Goal: Information Seeking & Learning: Learn about a topic

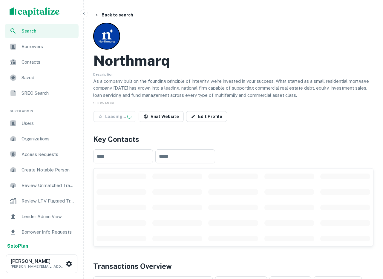
click at [82, 12] on icon "button" at bounding box center [84, 13] width 5 height 5
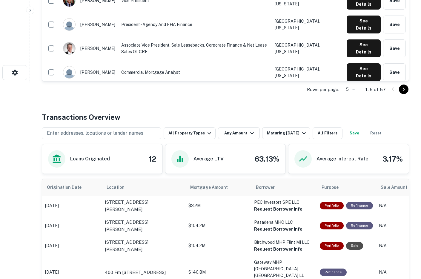
scroll to position [213, 0]
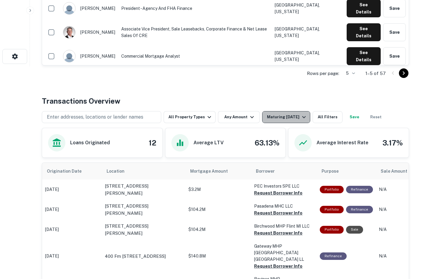
click at [286, 120] on div "Maturing [DATE]" at bounding box center [287, 117] width 41 height 7
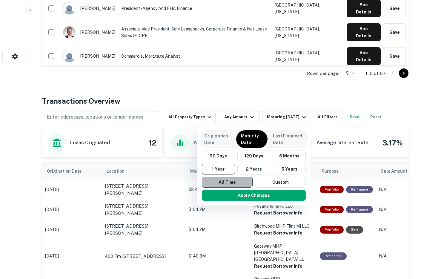
click at [218, 187] on button "All Time" at bounding box center [227, 182] width 51 height 11
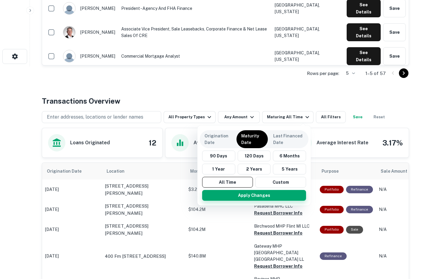
click at [220, 197] on button "Apply Changes" at bounding box center [254, 195] width 104 height 11
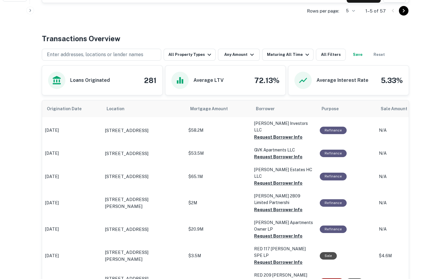
scroll to position [293, 0]
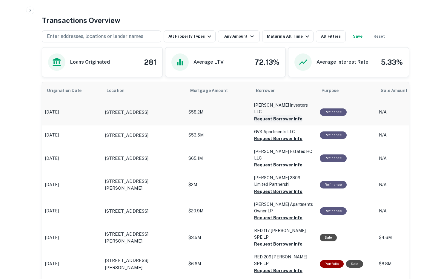
click at [280, 115] on button "Request Borrower Info" at bounding box center [278, 118] width 48 height 7
click at [262, 135] on button "Request Borrower Info" at bounding box center [278, 138] width 48 height 7
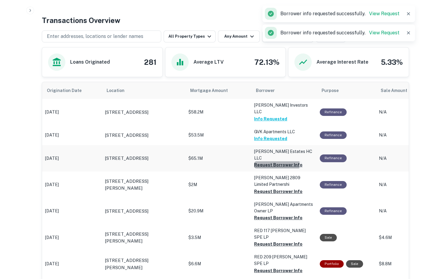
click at [258, 161] on button "Request Borrower Info" at bounding box center [278, 164] width 48 height 7
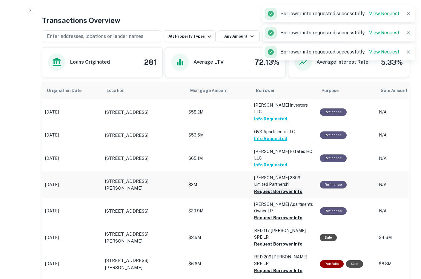
click at [259, 188] on button "Request Borrower Info" at bounding box center [278, 191] width 48 height 7
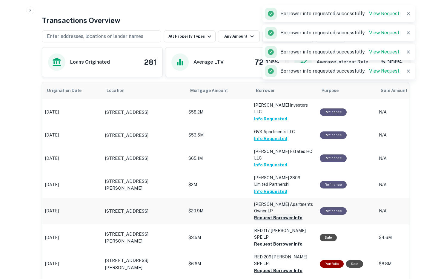
click at [262, 214] on button "Request Borrower Info" at bounding box center [278, 217] width 48 height 7
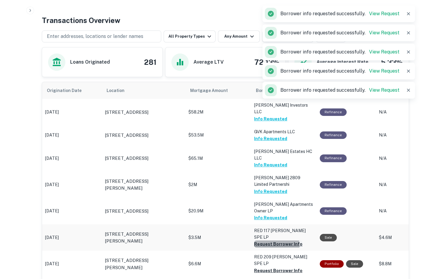
click at [265, 241] on button "Request Borrower Info" at bounding box center [278, 244] width 48 height 7
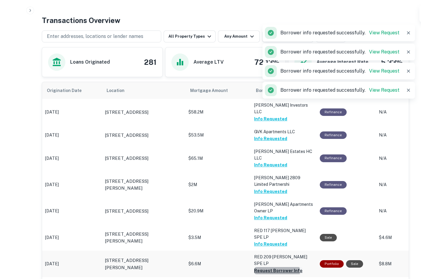
click at [261, 267] on button "Request Borrower Info" at bounding box center [278, 270] width 48 height 7
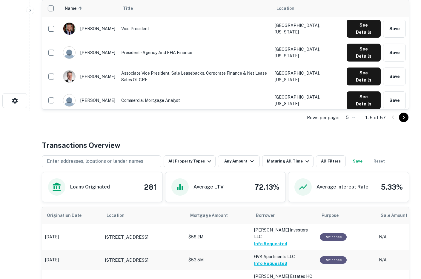
scroll to position [0, 0]
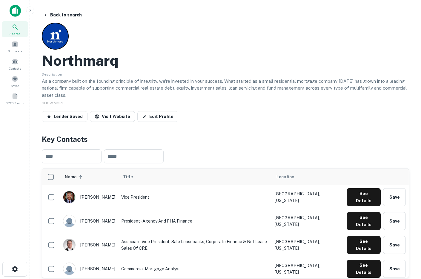
click at [17, 9] on img at bounding box center [15, 11] width 11 height 12
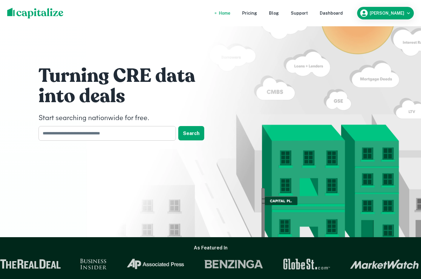
click at [60, 136] on input "text" at bounding box center [105, 133] width 133 height 15
type input "**********"
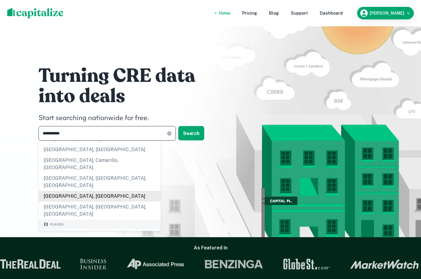
scroll to position [54, 0]
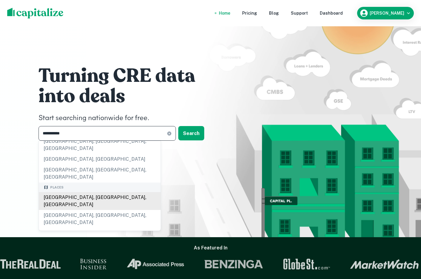
click at [65, 192] on div "[GEOGRAPHIC_DATA], [GEOGRAPHIC_DATA], [GEOGRAPHIC_DATA]" at bounding box center [100, 201] width 122 height 18
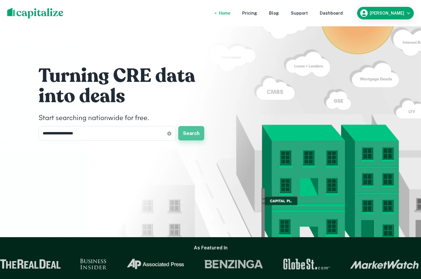
click at [195, 133] on button "Search" at bounding box center [191, 133] width 26 height 14
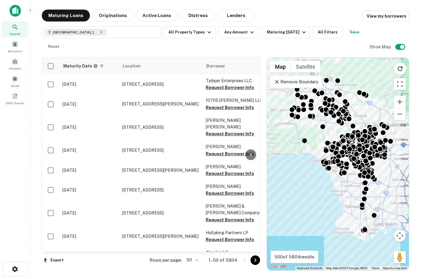
click at [275, 83] on icon at bounding box center [277, 82] width 6 height 6
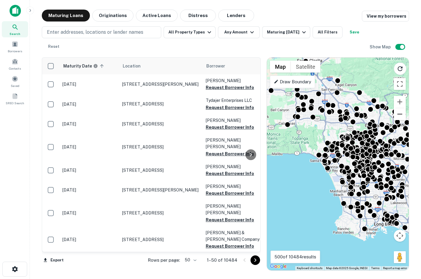
click at [383, 114] on button "Zoom out" at bounding box center [400, 114] width 12 height 12
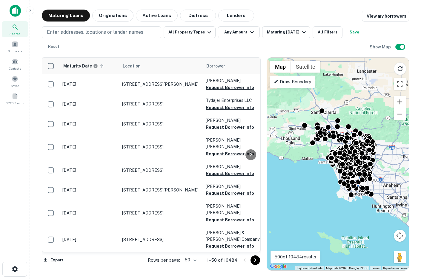
click at [383, 114] on button "Zoom out" at bounding box center [400, 114] width 12 height 12
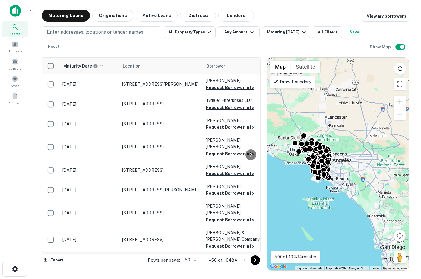
drag, startPoint x: 387, startPoint y: 146, endPoint x: 360, endPoint y: 147, distance: 26.9
click at [360, 147] on div "To activate drag with keyboard, press Alt + Enter. Once in keyboard drag state,…" at bounding box center [338, 164] width 142 height 213
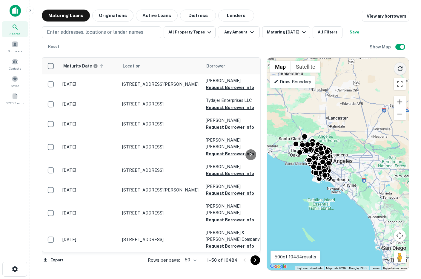
click at [383, 63] on button "Reload search area" at bounding box center [400, 68] width 13 height 13
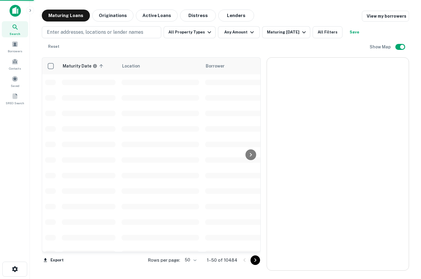
click at [383, 67] on div at bounding box center [338, 164] width 142 height 213
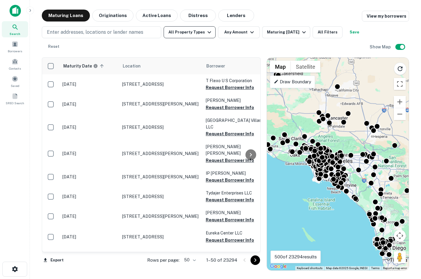
click at [186, 30] on button "All Property Types" at bounding box center [190, 32] width 52 height 12
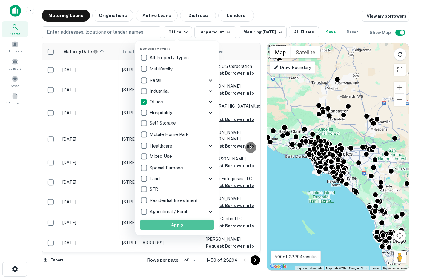
click at [161, 226] on button "Apply" at bounding box center [177, 225] width 74 height 11
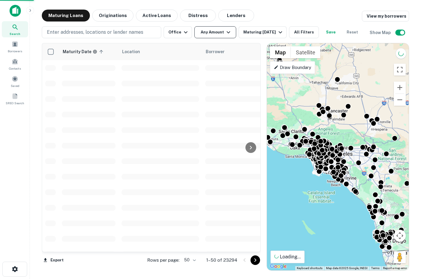
click at [215, 33] on button "Any Amount" at bounding box center [216, 32] width 42 height 12
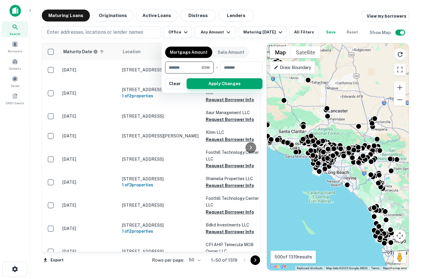
type input "*******"
click at [220, 81] on button "Apply Changes" at bounding box center [225, 83] width 76 height 11
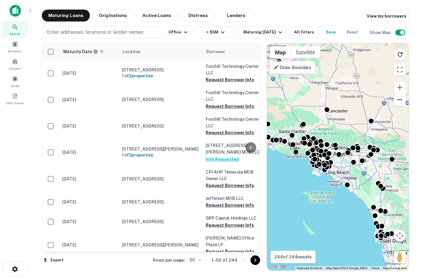
click at [383, 98] on button "Zoom out" at bounding box center [400, 100] width 12 height 12
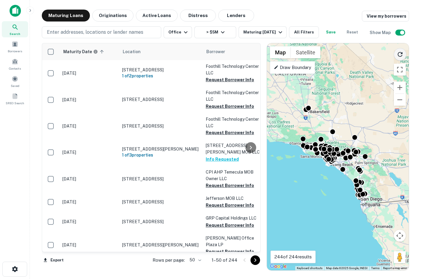
click at [383, 56] on icon "Reload search area" at bounding box center [400, 54] width 7 height 7
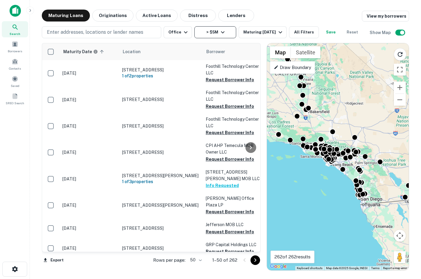
click at [220, 35] on icon "button" at bounding box center [222, 32] width 7 height 7
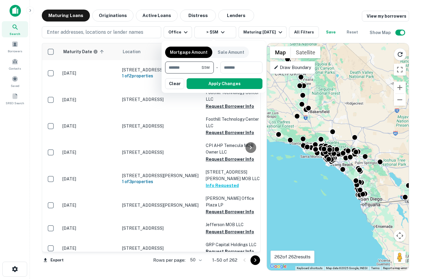
click at [189, 68] on input "*******" at bounding box center [183, 68] width 36 height 12
type input "********"
click at [223, 87] on button "Apply Changes" at bounding box center [225, 83] width 76 height 11
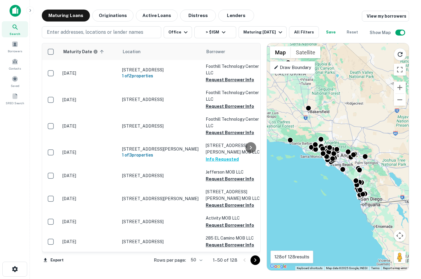
click at [235, 260] on p "1–50 of 128" at bounding box center [225, 260] width 24 height 7
click at [298, 36] on button "All Filters" at bounding box center [304, 32] width 30 height 12
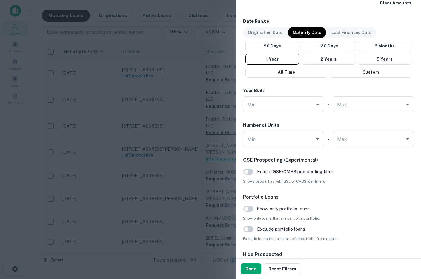
scroll to position [512, 0]
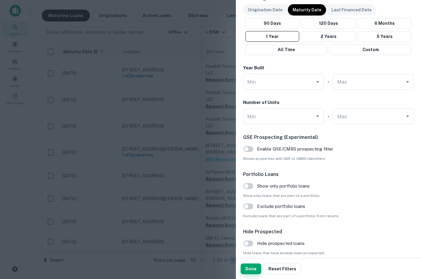
click at [253, 269] on button "Done" at bounding box center [251, 269] width 21 height 11
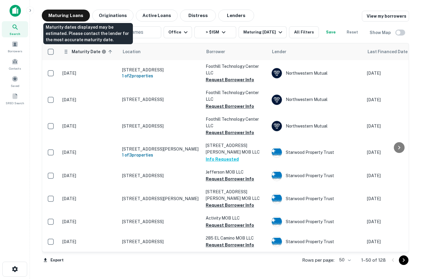
click at [91, 50] on h6 "Maturity Date" at bounding box center [86, 51] width 29 height 7
click at [91, 50] on h6 "Maturity Date" at bounding box center [77, 51] width 29 height 7
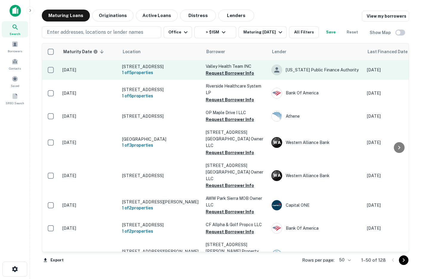
click at [224, 75] on button "Request Borrower Info" at bounding box center [230, 73] width 48 height 7
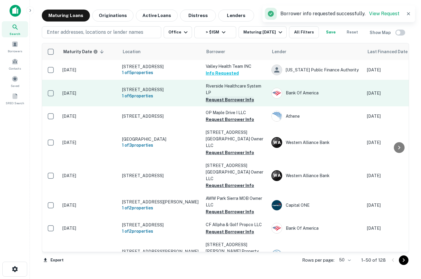
click at [214, 102] on button "Request Borrower Info" at bounding box center [230, 99] width 48 height 7
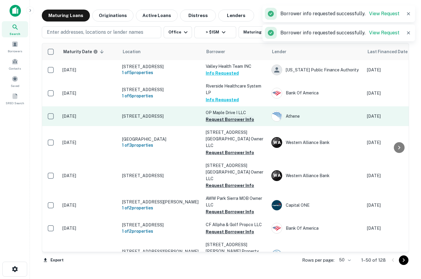
click at [215, 118] on button "Request Borrower Info" at bounding box center [230, 119] width 48 height 7
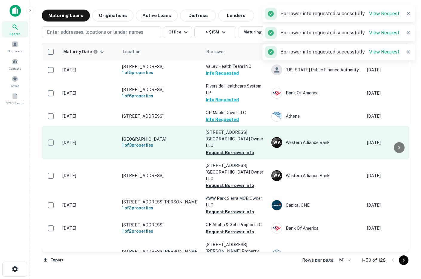
click at [214, 149] on button "Request Borrower Info" at bounding box center [230, 152] width 48 height 7
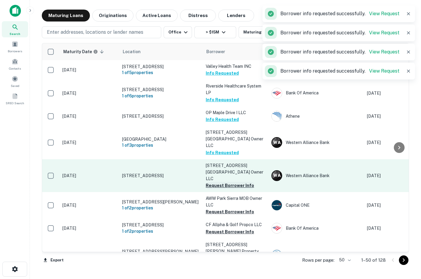
click at [215, 182] on button "Request Borrower Info" at bounding box center [230, 185] width 48 height 7
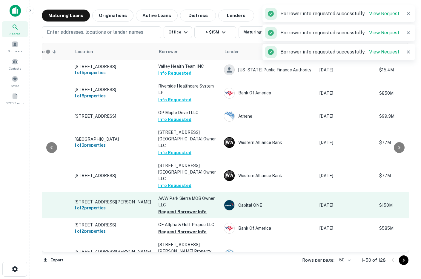
scroll to position [2, 44]
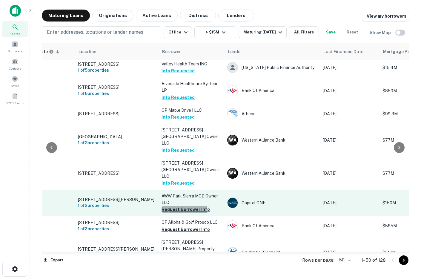
click at [171, 206] on button "Request Borrower Info" at bounding box center [186, 209] width 48 height 7
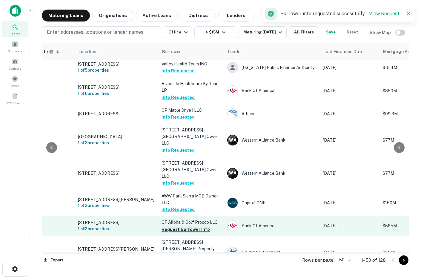
click at [171, 226] on button "Request Borrower Info" at bounding box center [186, 229] width 48 height 7
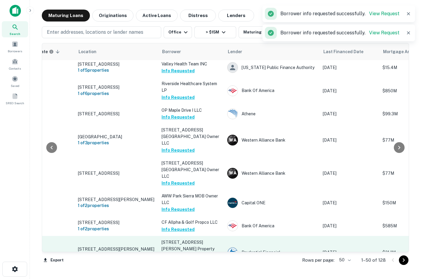
click at [174, 259] on button "Request Borrower Info" at bounding box center [186, 262] width 48 height 7
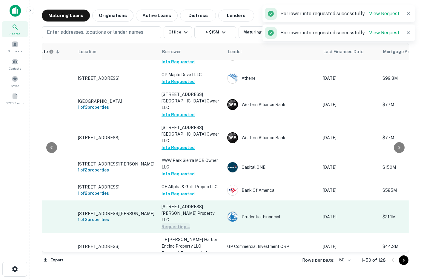
scroll to position [61, 44]
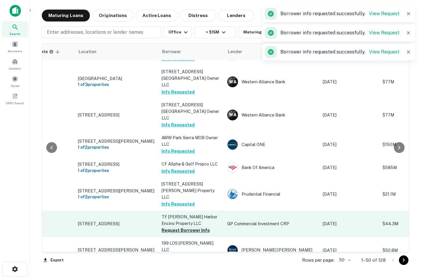
click at [177, 227] on button "Request Borrower Info" at bounding box center [186, 230] width 48 height 7
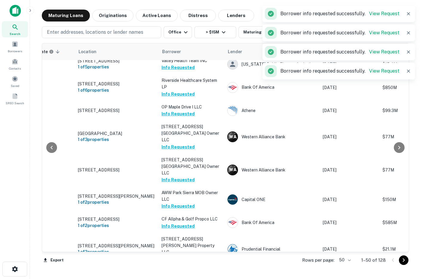
scroll to position [0, 44]
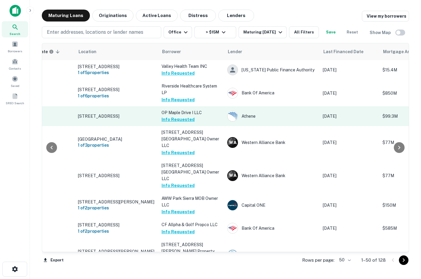
click at [134, 122] on td "325 Maple Dr Beverly Hills, CA 90210" at bounding box center [117, 116] width 84 height 20
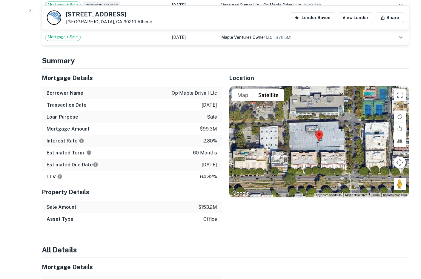
scroll to position [345, 0]
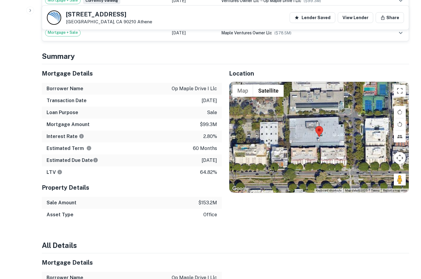
click at [205, 100] on p "10/7/2021" at bounding box center [210, 100] width 16 height 7
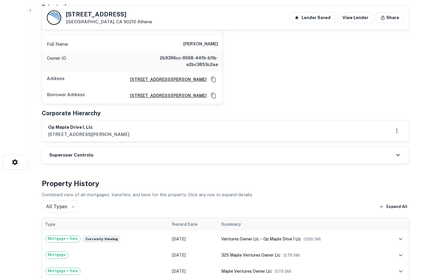
scroll to position [0, 0]
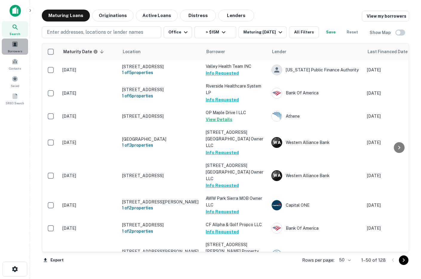
click at [15, 43] on span at bounding box center [15, 44] width 7 height 7
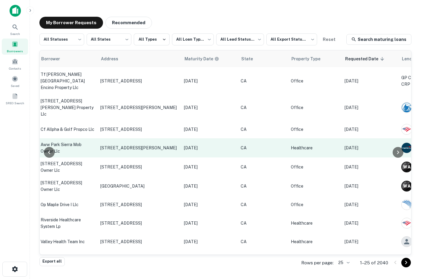
scroll to position [0, 331]
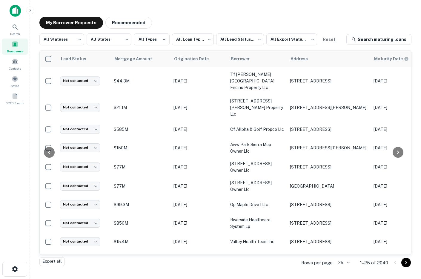
scroll to position [0, 331]
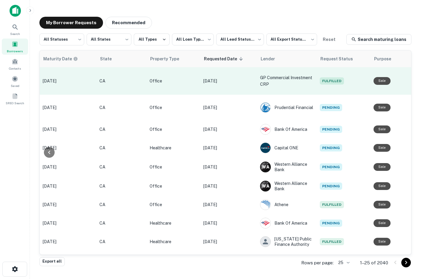
click at [222, 79] on p "[DATE]" at bounding box center [228, 81] width 51 height 7
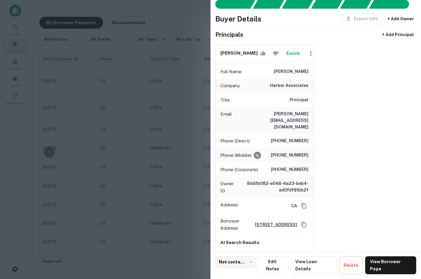
scroll to position [18, 0]
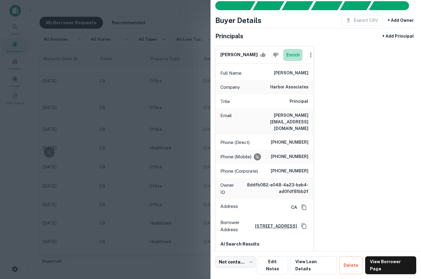
click at [288, 55] on button "Enrich" at bounding box center [293, 55] width 19 height 12
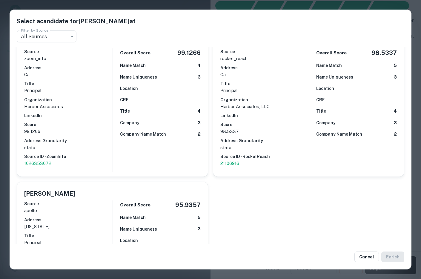
scroll to position [0, 0]
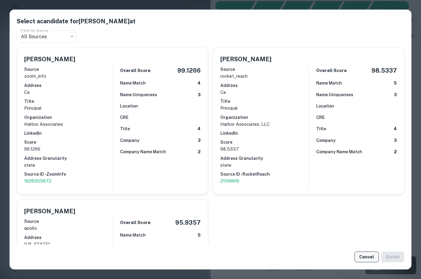
click at [366, 256] on button "Cancel" at bounding box center [367, 257] width 24 height 11
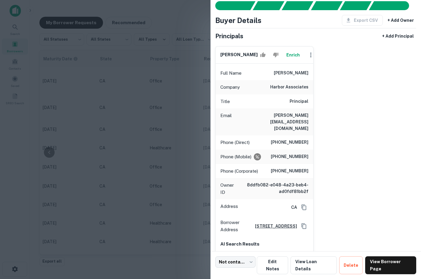
click at [171, 110] on div at bounding box center [210, 139] width 421 height 279
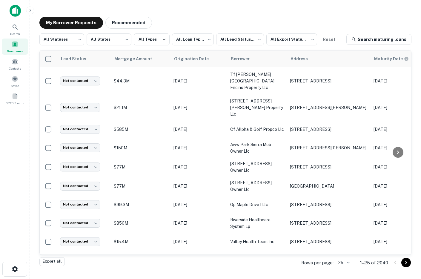
scroll to position [0, 331]
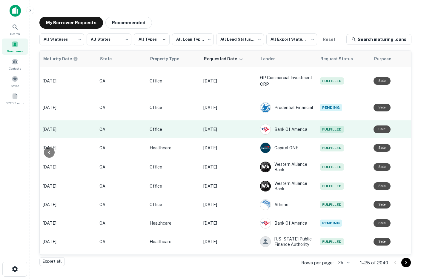
click at [221, 126] on p "[DATE]" at bounding box center [228, 129] width 51 height 7
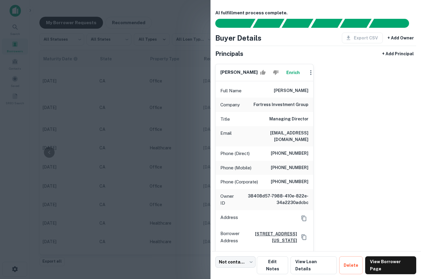
click at [180, 145] on div at bounding box center [210, 139] width 421 height 279
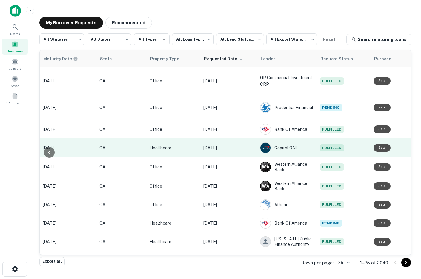
click at [211, 145] on p "[DATE]" at bounding box center [228, 148] width 51 height 7
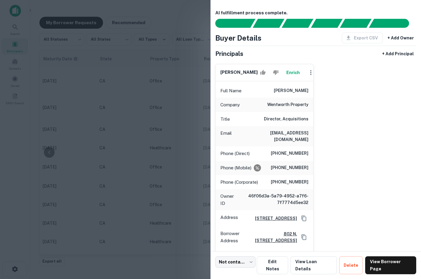
click at [158, 152] on div at bounding box center [210, 139] width 421 height 279
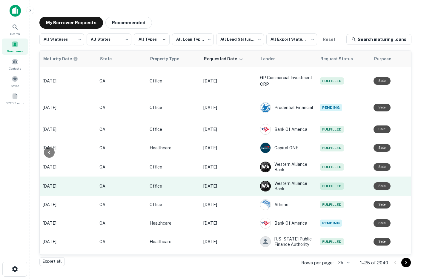
click at [217, 177] on td "[DATE]" at bounding box center [228, 186] width 57 height 19
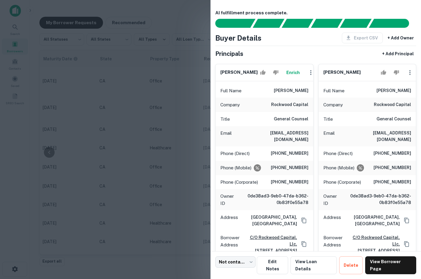
click at [193, 169] on div at bounding box center [210, 139] width 421 height 279
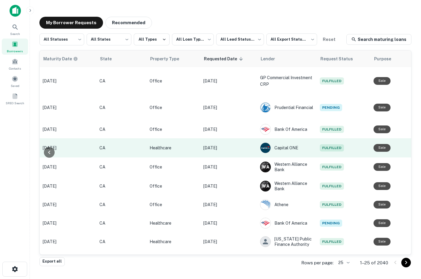
click at [212, 138] on td "[DATE]" at bounding box center [228, 147] width 57 height 19
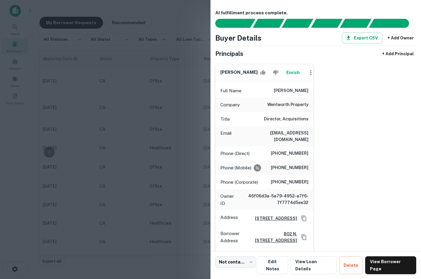
click at [88, 130] on div at bounding box center [210, 139] width 421 height 279
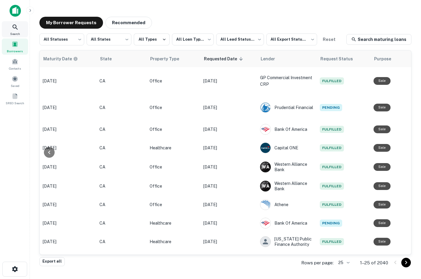
click at [21, 23] on div "Search" at bounding box center [15, 29] width 26 height 16
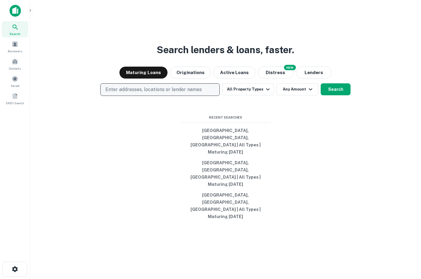
click at [126, 93] on p "Enter addresses, locations or lender names" at bounding box center [153, 89] width 97 height 7
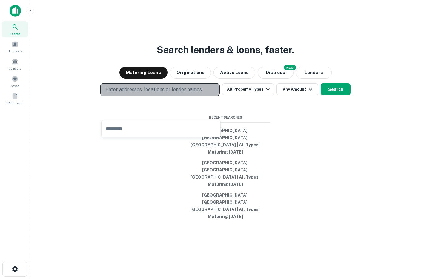
click at [134, 93] on p "Enter addresses, locations or lender names" at bounding box center [153, 89] width 97 height 7
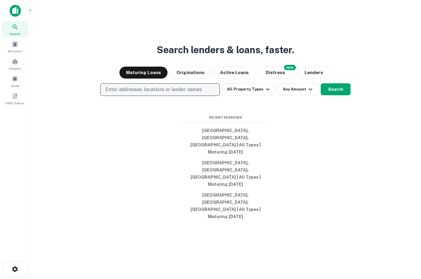
click at [134, 93] on p "Enter addresses, locations or lender names" at bounding box center [153, 89] width 97 height 7
type input "**********"
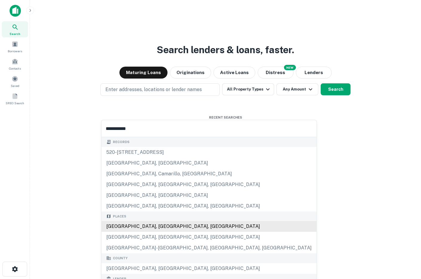
click at [117, 228] on div "[GEOGRAPHIC_DATA], [GEOGRAPHIC_DATA], [GEOGRAPHIC_DATA]" at bounding box center [209, 226] width 215 height 11
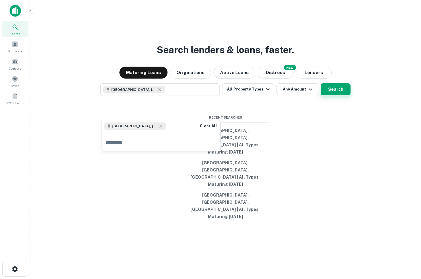
click at [330, 95] on button "Search" at bounding box center [336, 89] width 30 height 12
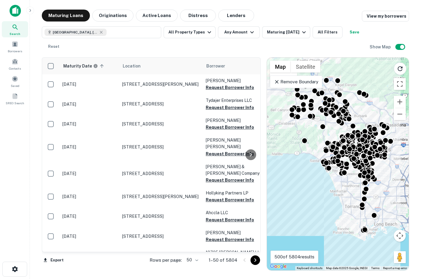
click at [276, 83] on icon at bounding box center [277, 82] width 4 height 4
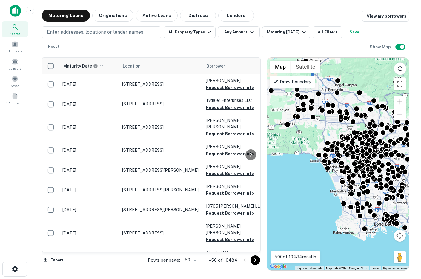
click at [400, 118] on button "Zoom out" at bounding box center [400, 114] width 12 height 12
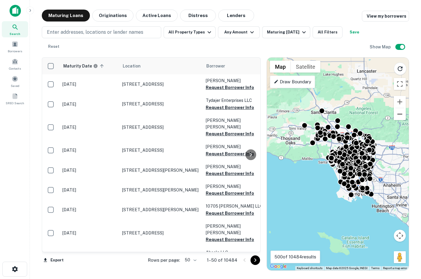
click at [400, 118] on button "Zoom out" at bounding box center [400, 114] width 12 height 12
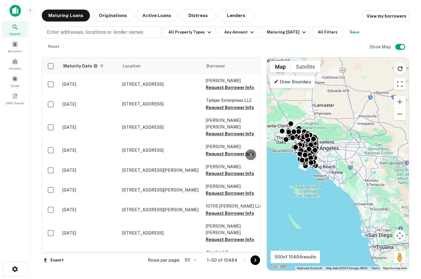
drag, startPoint x: 391, startPoint y: 140, endPoint x: 349, endPoint y: 128, distance: 43.4
click at [349, 128] on div "To activate drag with keyboard, press Alt + Enter. Once in keyboard drag state,…" at bounding box center [338, 164] width 142 height 213
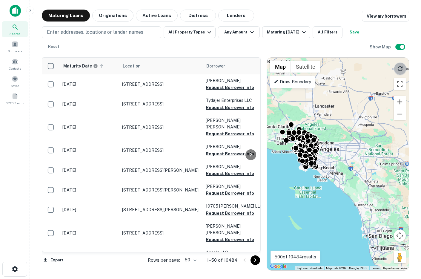
click at [403, 69] on icon "Reload search area" at bounding box center [400, 68] width 7 height 7
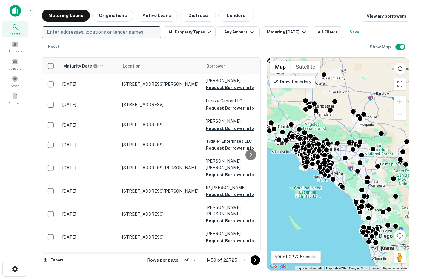
click at [111, 32] on p "Enter addresses, locations or lender names" at bounding box center [95, 32] width 97 height 7
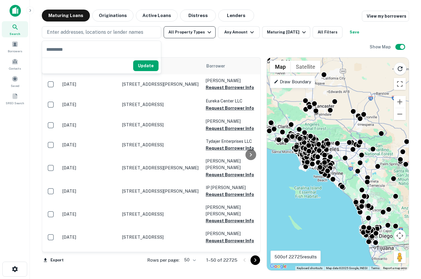
click at [194, 35] on button "All Property Types" at bounding box center [190, 32] width 52 height 12
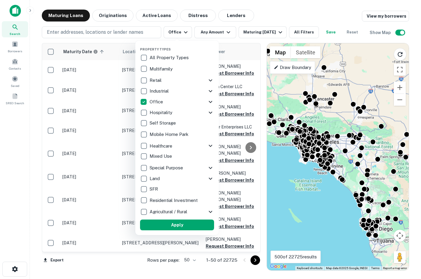
click at [159, 224] on button "Apply" at bounding box center [177, 225] width 74 height 11
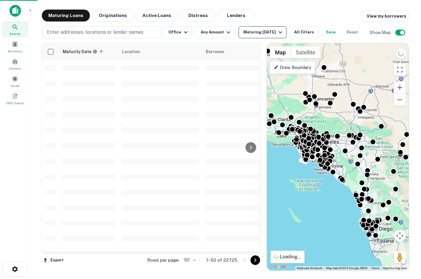
click at [250, 34] on div "Maturing [DATE]" at bounding box center [263, 32] width 41 height 7
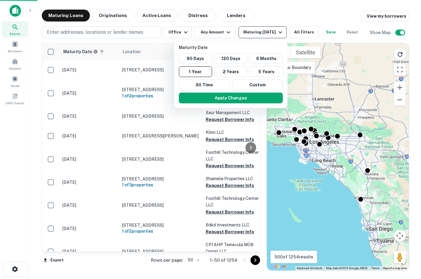
click at [218, 33] on div at bounding box center [210, 139] width 421 height 279
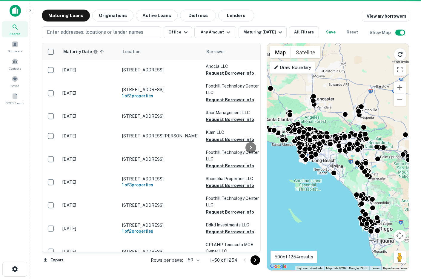
click at [220, 33] on div at bounding box center [210, 139] width 421 height 279
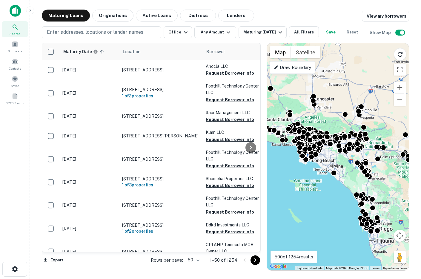
click at [220, 33] on div at bounding box center [210, 139] width 421 height 279
click at [220, 33] on button "Any Amount" at bounding box center [216, 32] width 42 height 12
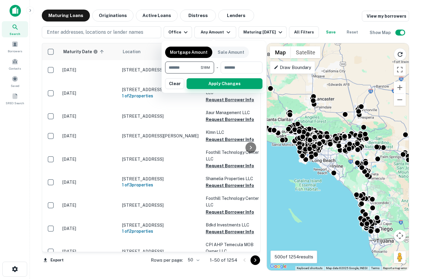
type input "********"
click at [213, 84] on button "Apply Changes" at bounding box center [225, 83] width 76 height 11
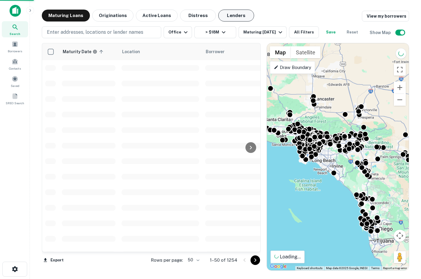
click at [231, 16] on button "Lenders" at bounding box center [236, 16] width 36 height 12
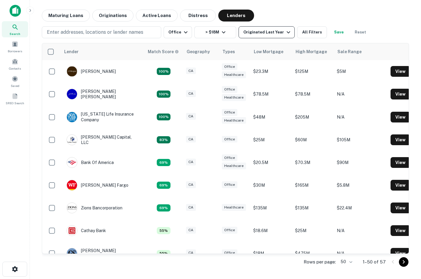
click at [253, 34] on div "Originated Last Year" at bounding box center [267, 32] width 49 height 7
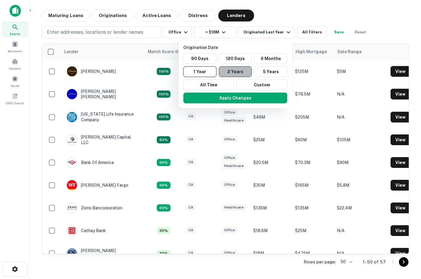
click at [223, 73] on button "2 Years" at bounding box center [235, 71] width 33 height 11
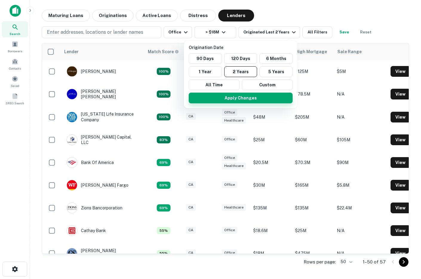
click at [215, 97] on button "Apply Changes" at bounding box center [241, 98] width 104 height 11
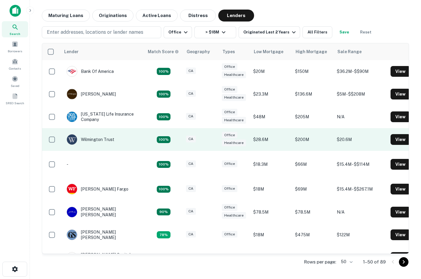
click at [123, 138] on td "Wilmington Trust" at bounding box center [103, 139] width 84 height 23
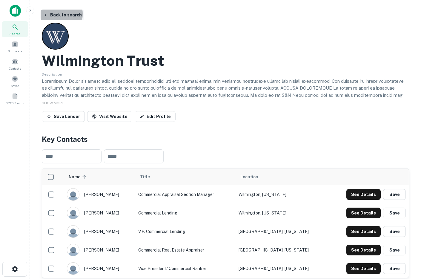
click at [53, 14] on button "Back to search" at bounding box center [63, 15] width 44 height 11
